Goal: Transaction & Acquisition: Subscribe to service/newsletter

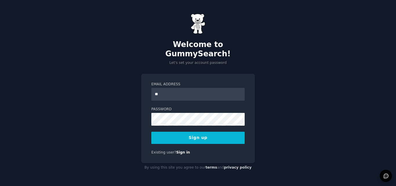
type input "**********"
click at [174, 132] on button "Sign up" at bounding box center [197, 138] width 93 height 12
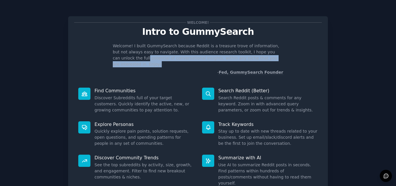
click at [395, 57] on main "Welcome! Intro to GummySearch Welcome! I built GummySearch because Reddit is a …" at bounding box center [198, 93] width 396 height 186
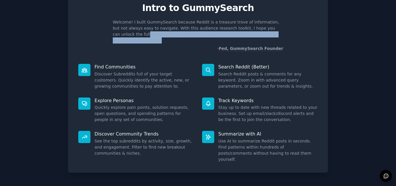
scroll to position [41, 0]
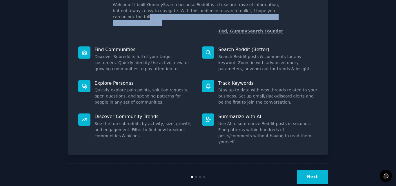
click at [315, 169] on button "Next" at bounding box center [312, 176] width 31 height 14
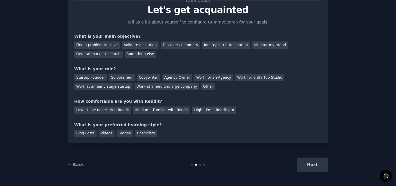
scroll to position [22, 0]
click at [315, 160] on div "Next" at bounding box center [284, 164] width 87 height 14
click at [174, 43] on div "Discover customers" at bounding box center [179, 44] width 39 height 7
click at [146, 76] on div "Copywriter" at bounding box center [148, 77] width 23 height 7
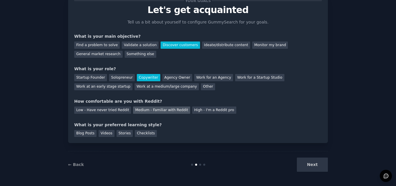
click at [149, 107] on div "Medium - Familiar with Reddit" at bounding box center [161, 109] width 57 height 7
click at [82, 134] on div "Blog Posts" at bounding box center [85, 133] width 22 height 7
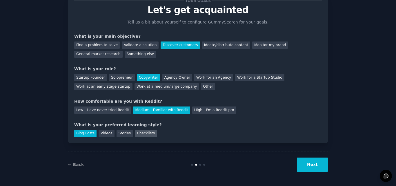
click at [137, 130] on div "Checklists" at bounding box center [146, 133] width 22 height 7
click at [306, 163] on button "Next" at bounding box center [312, 164] width 31 height 14
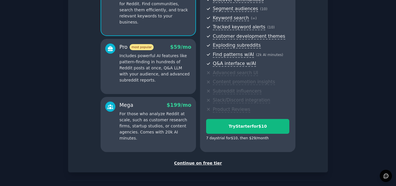
scroll to position [92, 0]
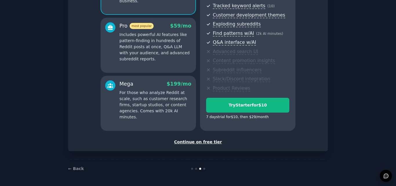
click at [196, 142] on div "Continue on free tier" at bounding box center [197, 142] width 247 height 6
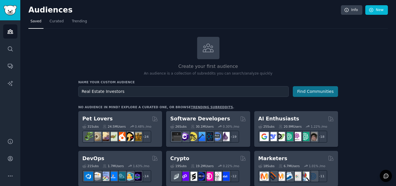
type input "Real Estate Investors"
click at [326, 91] on button "Find Communities" at bounding box center [315, 91] width 45 height 11
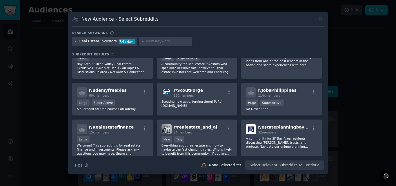
scroll to position [210, 0]
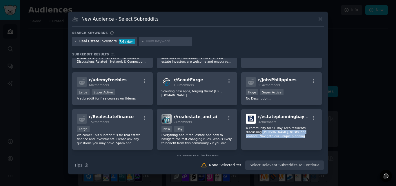
drag, startPoint x: 322, startPoint y: 125, endPoint x: 322, endPoint y: 140, distance: 15.1
click at [322, 140] on div "r/ SiliconValleyBayArea 90 members Tiny All topics & Discussions Related to Bay…" at bounding box center [197, 106] width 251 height 97
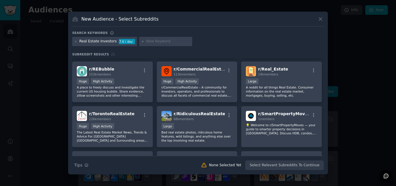
scroll to position [0, 0]
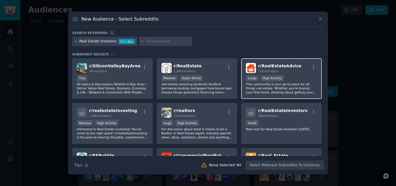
click at [271, 72] on span "57k members" at bounding box center [268, 70] width 20 height 3
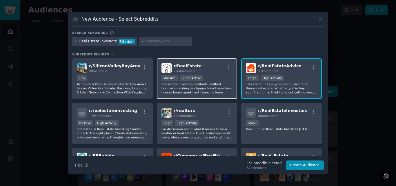
click at [211, 71] on div "r/ RealEstate 2.4M members" at bounding box center [196, 68] width 71 height 10
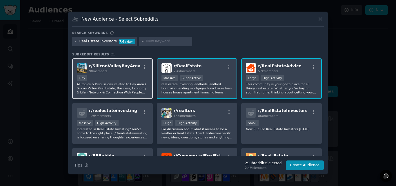
click at [138, 73] on div "r/ SiliconValleyBayArea 90 members" at bounding box center [112, 68] width 71 height 10
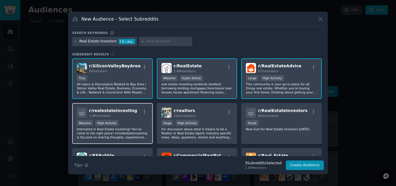
click at [137, 109] on div "r/ realestateinvesting 1.9M members" at bounding box center [112, 112] width 71 height 10
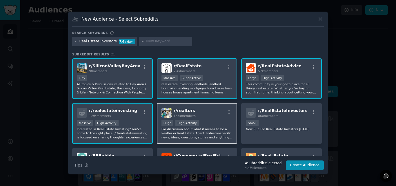
click at [187, 108] on span "r/ realtors" at bounding box center [184, 110] width 21 height 5
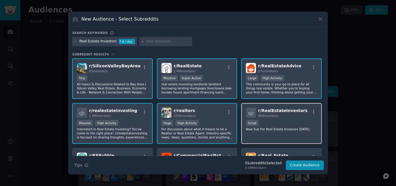
click at [265, 107] on div "r/ RealEstateInvestors 860 members Small New Sub For Real Estate Investors Apri…" at bounding box center [281, 123] width 81 height 41
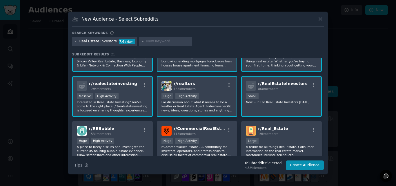
scroll to position [56, 0]
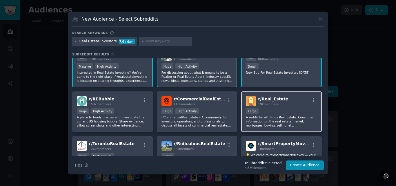
click at [288, 104] on div "r/ Real_Estate 19k members" at bounding box center [281, 101] width 71 height 10
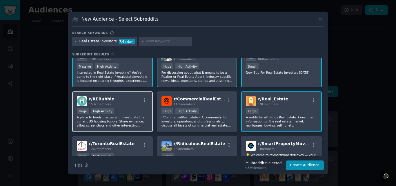
click at [115, 113] on div "Huge High Activity" at bounding box center [112, 111] width 71 height 7
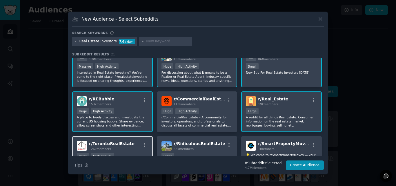
click at [129, 149] on div "r/ TorontoRealEstate 126k members" at bounding box center [112, 145] width 71 height 10
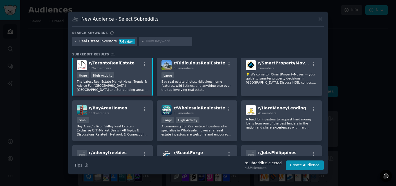
scroll to position [138, 0]
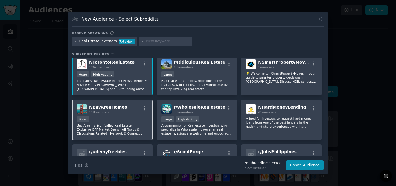
click at [126, 115] on div "r/ BayAreaHomes 118 members Small Bay Area / Silicon Valley Real Estate - Exclu…" at bounding box center [112, 119] width 81 height 41
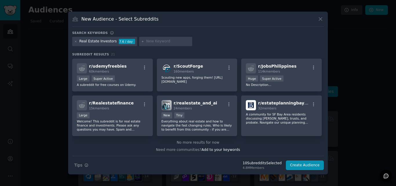
scroll to position [224, 0]
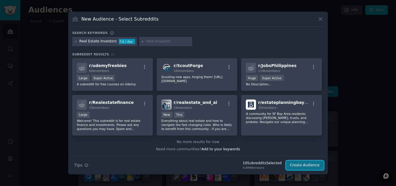
click at [308, 163] on button "Create Audience" at bounding box center [305, 165] width 38 height 10
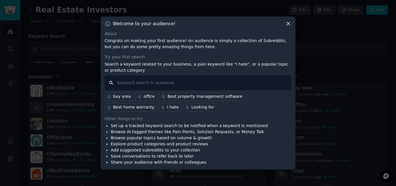
click at [145, 85] on input "text" at bounding box center [198, 82] width 187 height 15
type input "real estate api"
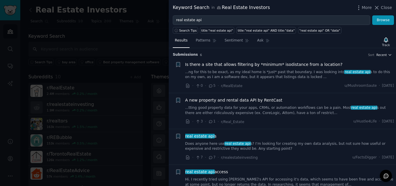
click at [389, 55] on icon "button" at bounding box center [390, 55] width 4 height 4
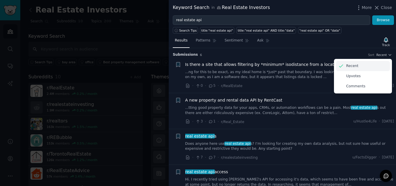
click at [361, 63] on div "Recent" at bounding box center [363, 66] width 54 height 10
